Goal: Transaction & Acquisition: Book appointment/travel/reservation

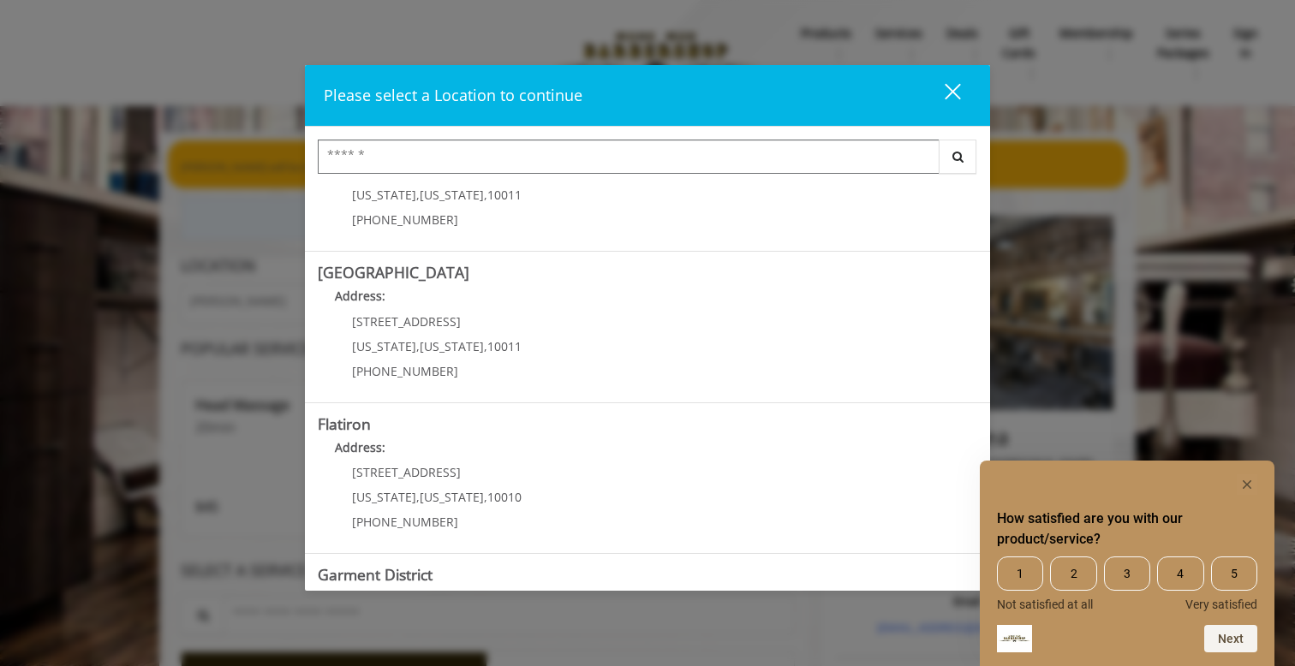
scroll to position [356, 0]
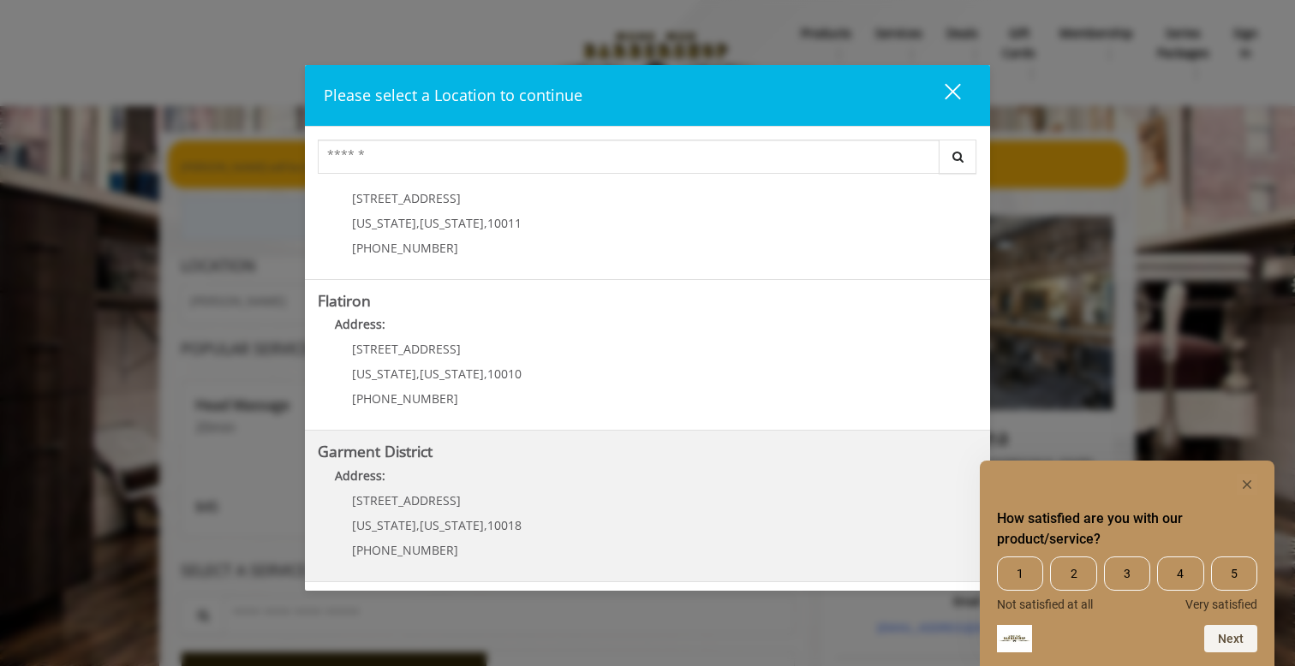
click at [545, 468] on District "Address:" at bounding box center [647, 480] width 659 height 27
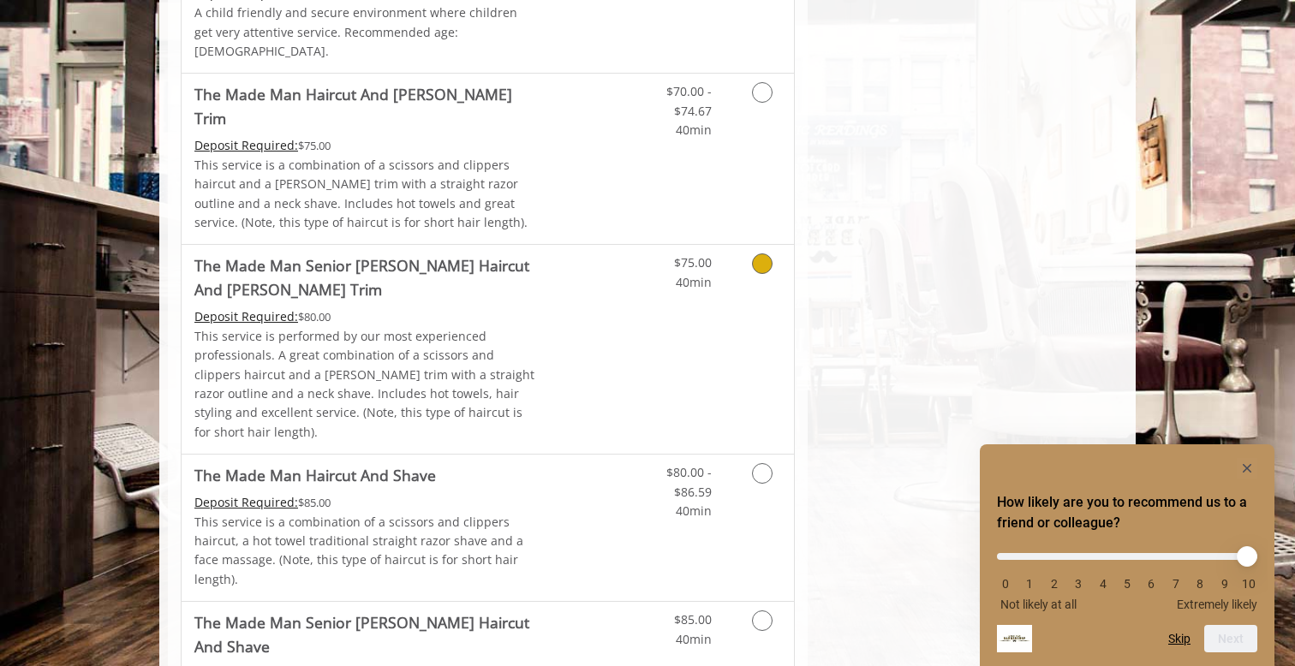
scroll to position [2520, 0]
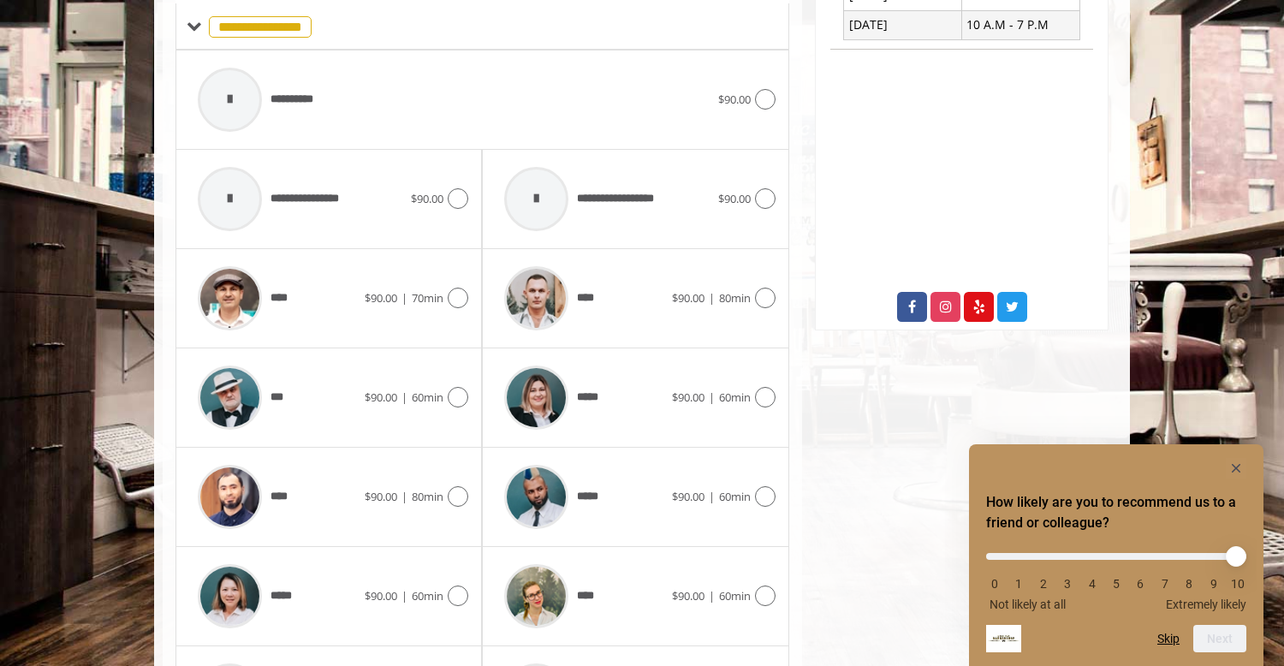
scroll to position [703, 0]
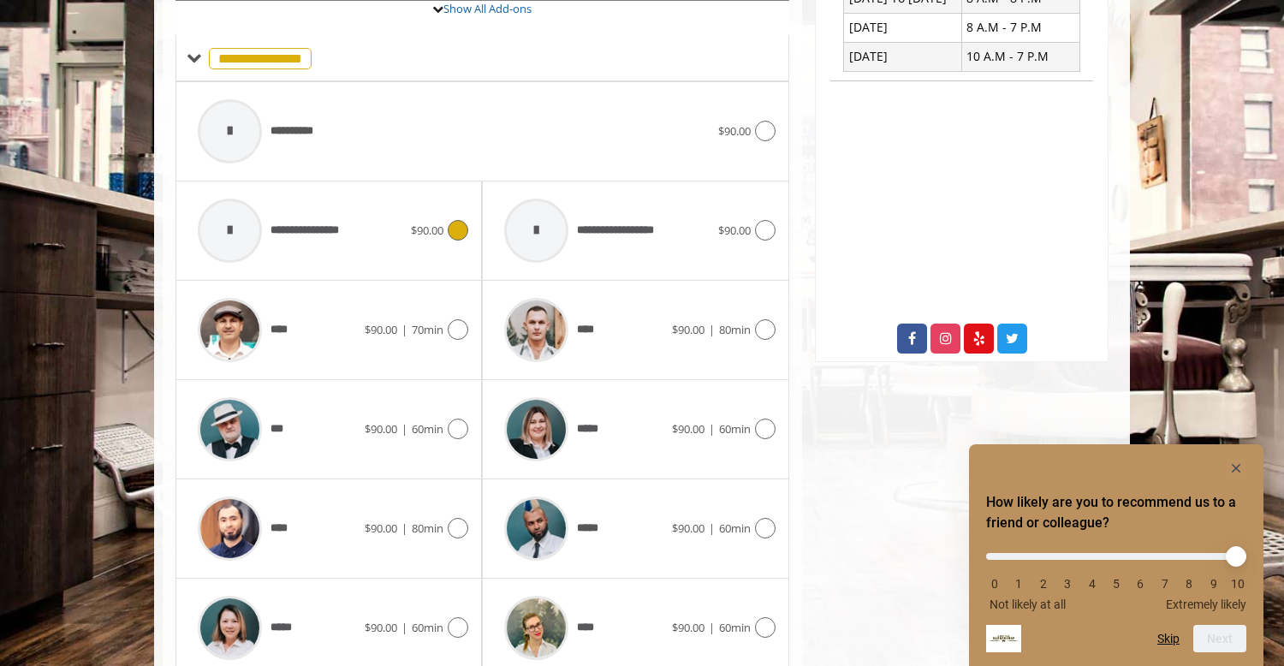
click at [423, 223] on span "$90.00" at bounding box center [427, 230] width 33 height 15
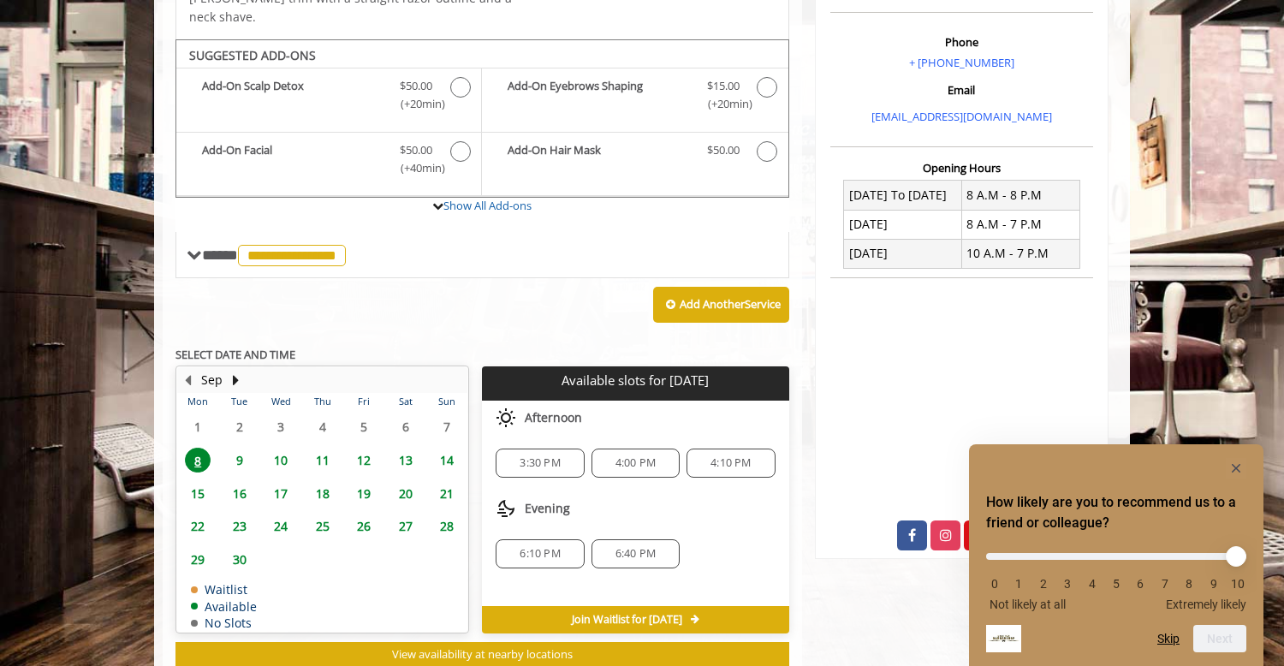
scroll to position [503, 0]
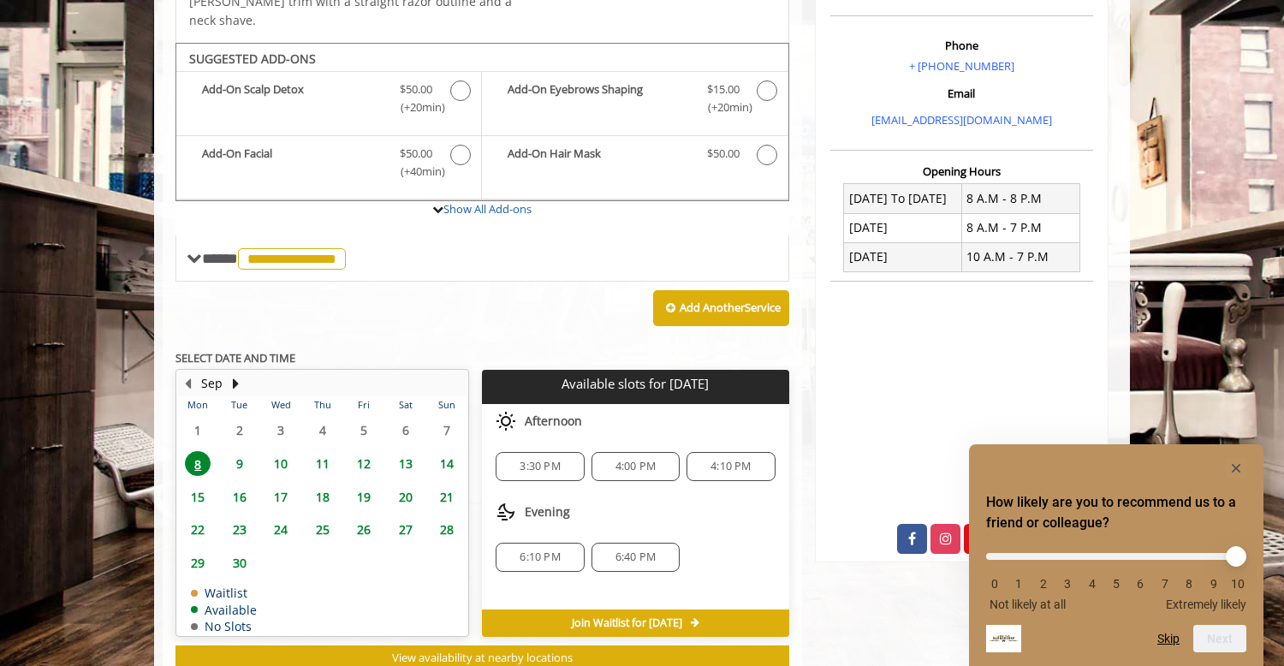
click at [608, 551] on span "6:40 PM" at bounding box center [635, 558] width 73 height 14
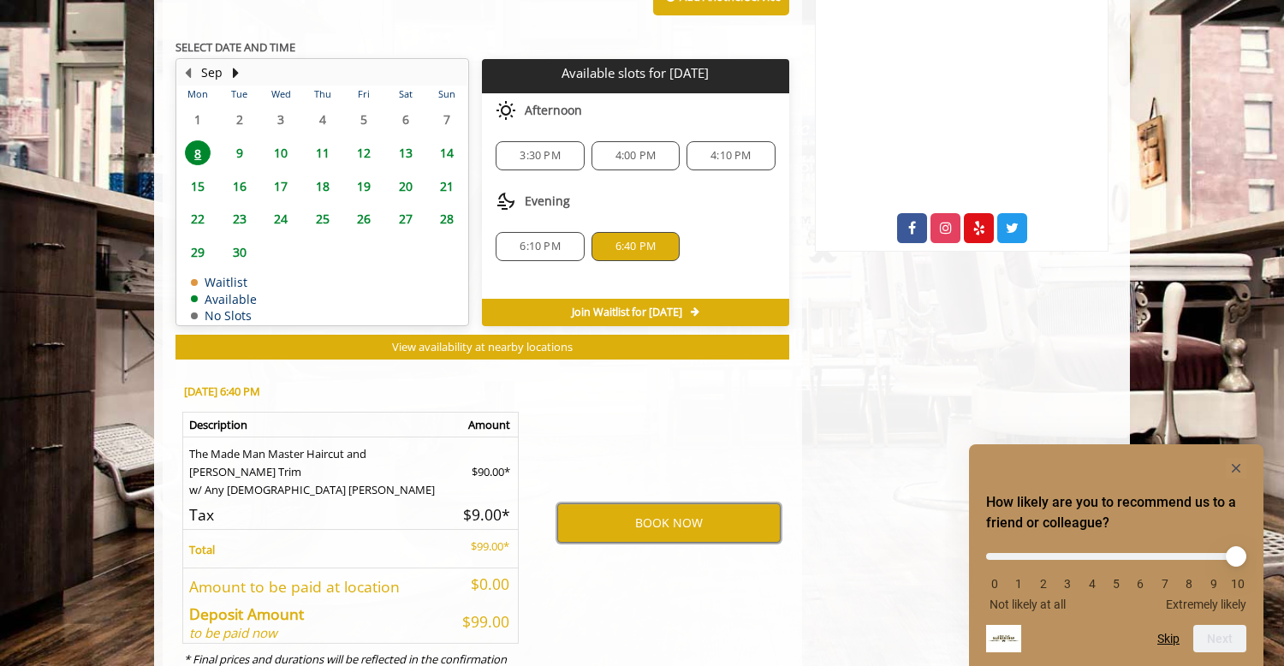
scroll to position [812, 0]
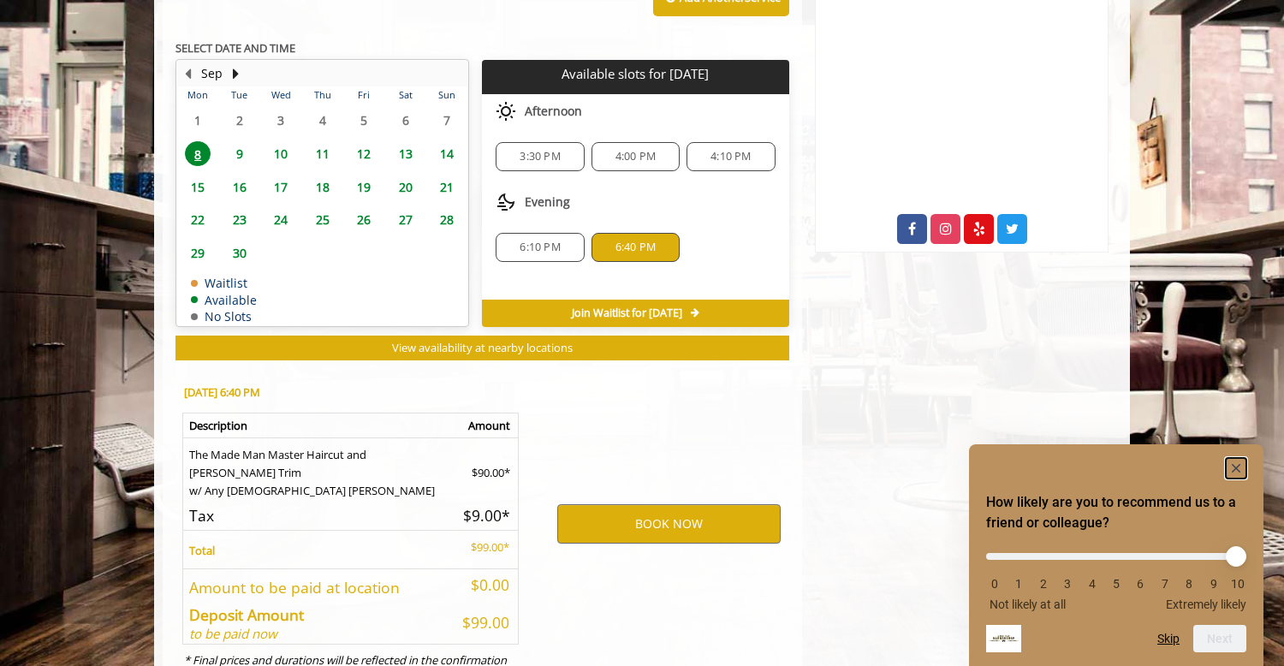
click at [1235, 465] on icon "Hide survey" at bounding box center [1236, 468] width 9 height 9
